Goal: Task Accomplishment & Management: Complete application form

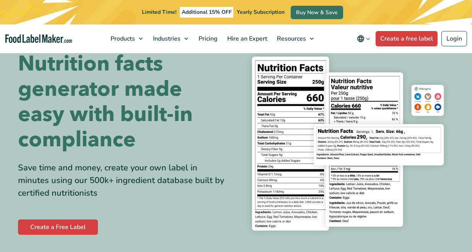
scroll to position [38, 0]
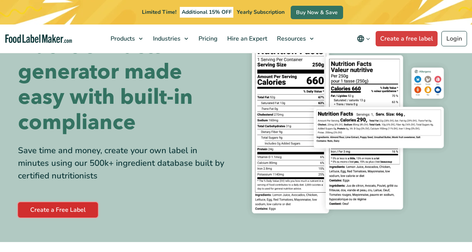
click at [61, 214] on link "Create a Free Label" at bounding box center [58, 209] width 80 height 15
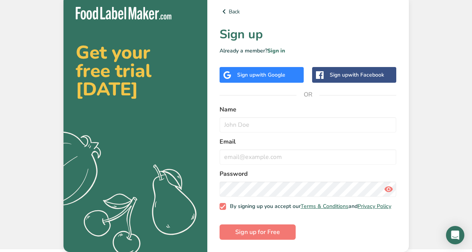
scroll to position [5, 0]
click at [246, 72] on div "Sign up with Google" at bounding box center [261, 75] width 48 height 8
click at [248, 61] on div "Back Sign up Already a member? Sign in Sign up with Google Sign up with Faceboo…" at bounding box center [307, 123] width 201 height 257
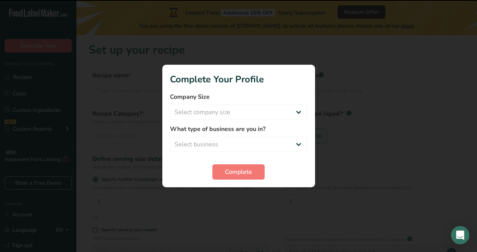
click at [217, 210] on div at bounding box center [238, 126] width 477 height 252
click at [230, 170] on span "Complete" at bounding box center [238, 171] width 27 height 9
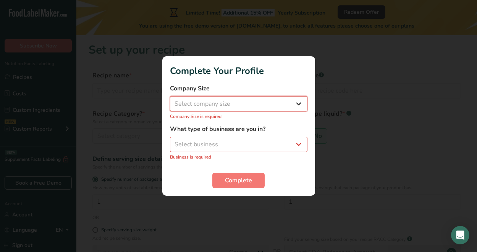
click at [229, 107] on select "Select company size Fewer than 10 Employees 10 to 50 Employees 51 to 500 Employ…" at bounding box center [239, 103] width 138 height 15
select select "1"
click at [170, 100] on select "Select company size Fewer than 10 Employees 10 to 50 Employees 51 to 500 Employ…" at bounding box center [239, 103] width 138 height 15
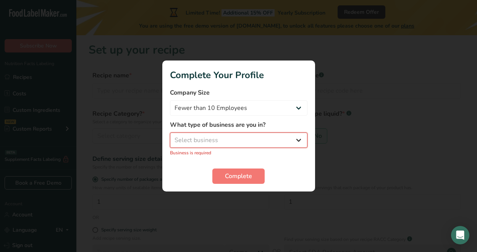
click at [227, 138] on select "Select business Packaged Food Manufacturer Restaurant & Cafe Bakery Meal Plans …" at bounding box center [239, 139] width 138 height 15
select select "3"
click at [170, 136] on select "Select business Packaged Food Manufacturer Restaurant & Cafe Bakery Meal Plans …" at bounding box center [239, 139] width 138 height 15
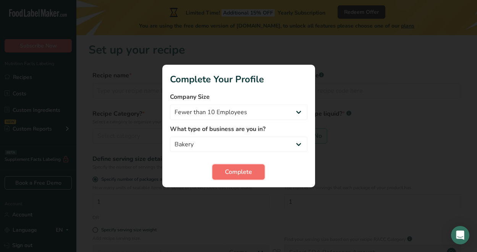
click at [228, 176] on span "Complete" at bounding box center [238, 171] width 27 height 9
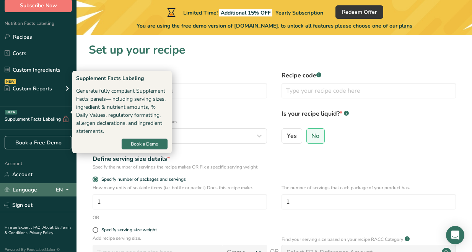
scroll to position [51, 0]
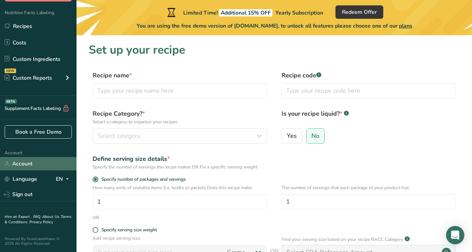
click at [35, 164] on link "Account" at bounding box center [38, 163] width 76 height 13
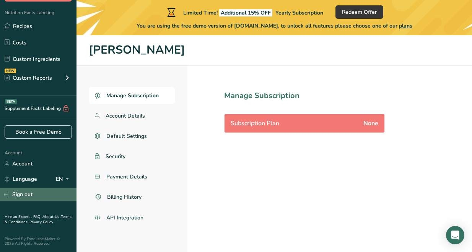
click at [33, 190] on link "Sign out" at bounding box center [38, 193] width 76 height 13
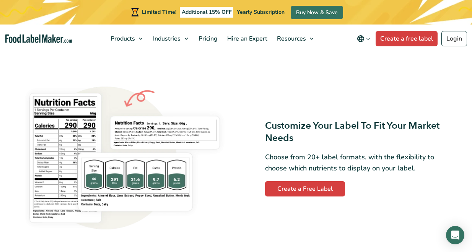
scroll to position [573, 0]
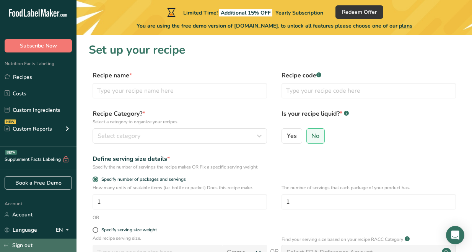
click at [33, 243] on link "Sign out" at bounding box center [38, 244] width 76 height 13
